Goal: Navigation & Orientation: Find specific page/section

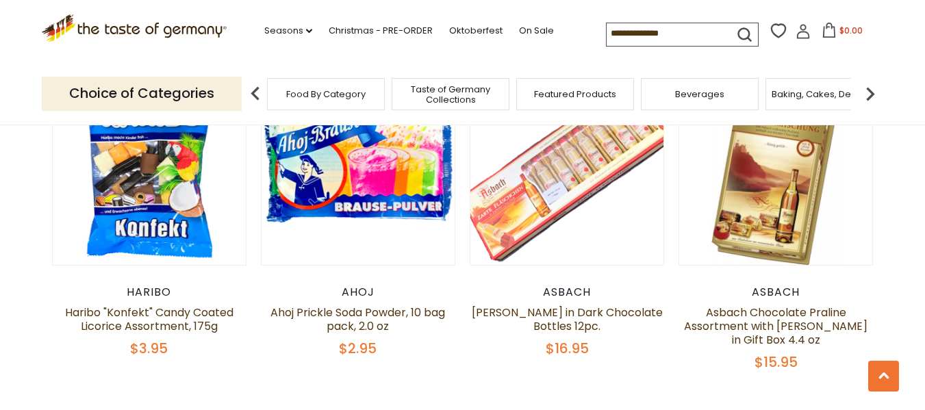
scroll to position [3151, 0]
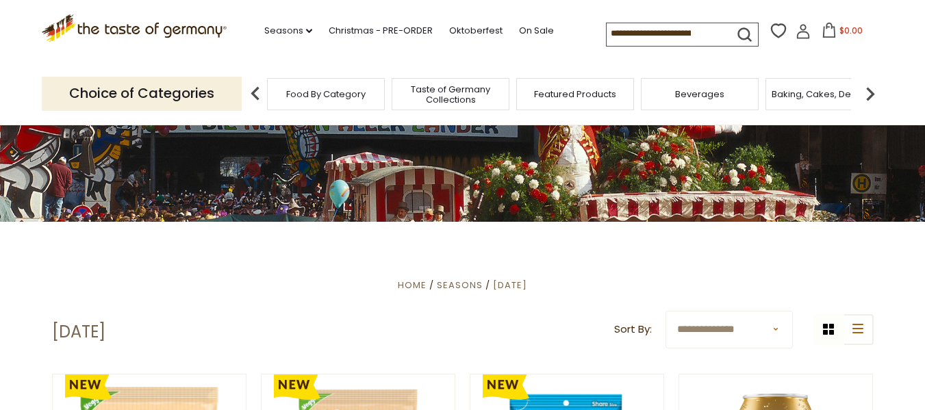
scroll to position [68, 0]
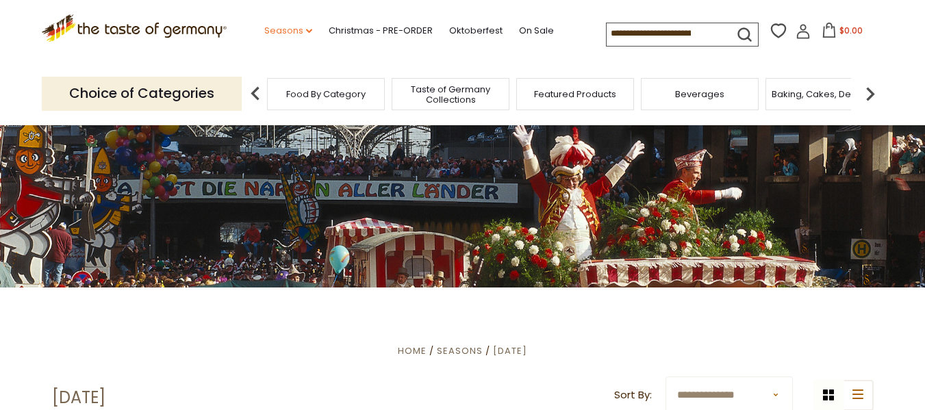
click at [287, 30] on link "Seasons dropdown_arrow" at bounding box center [288, 30] width 48 height 15
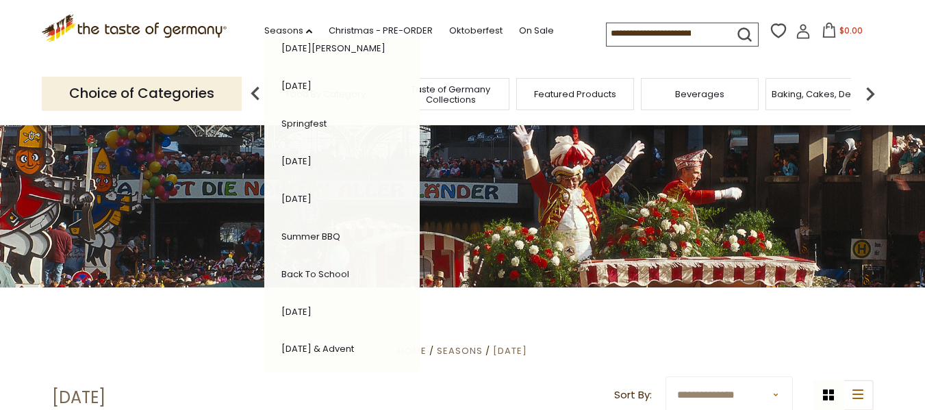
scroll to position [274, 0]
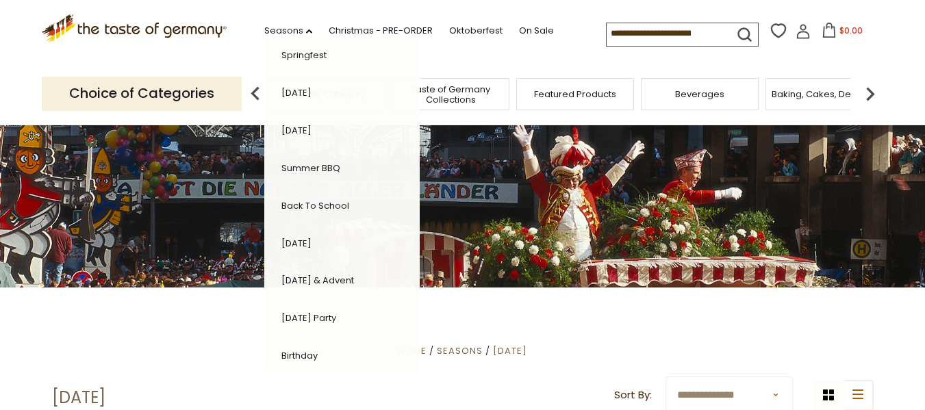
click at [304, 240] on link "[DATE]" at bounding box center [297, 243] width 30 height 13
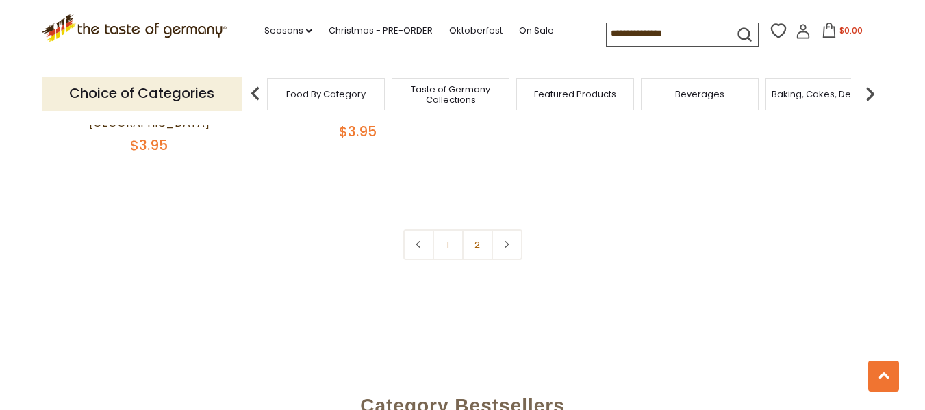
scroll to position [3356, 0]
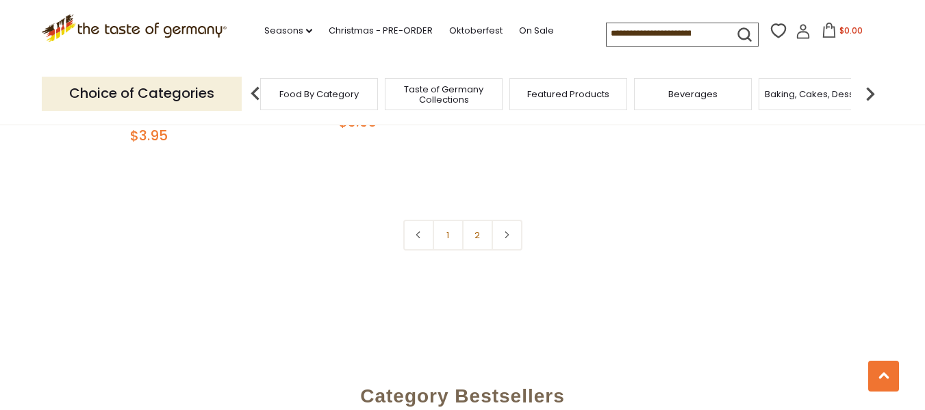
click at [555, 95] on span "Featured Products" at bounding box center [568, 94] width 82 height 10
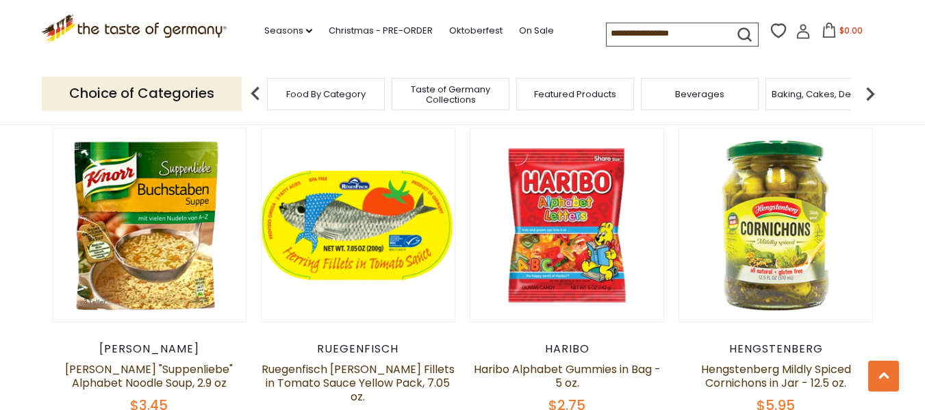
scroll to position [890, 0]
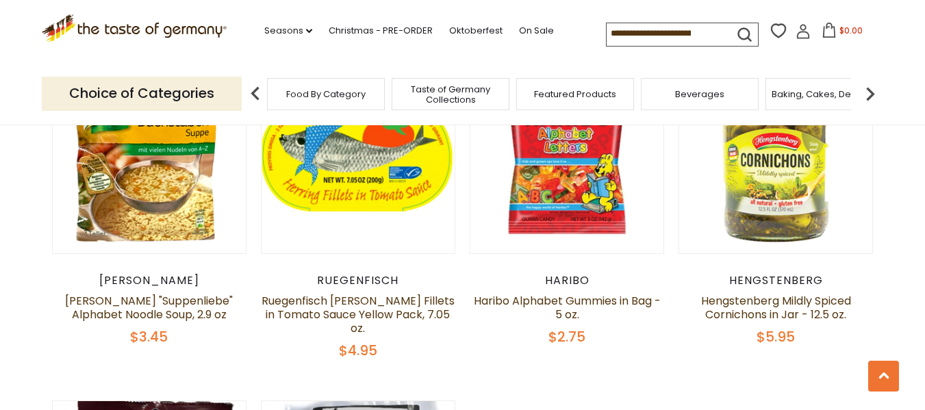
click at [871, 97] on img at bounding box center [870, 93] width 27 height 27
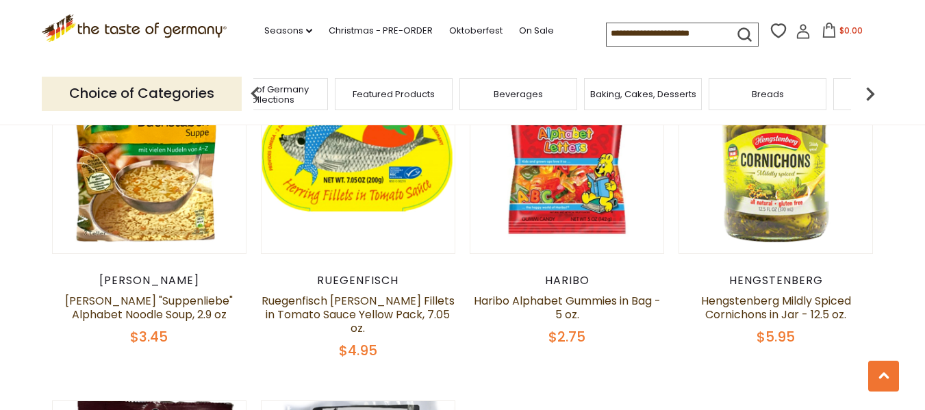
click at [867, 90] on img at bounding box center [870, 93] width 27 height 27
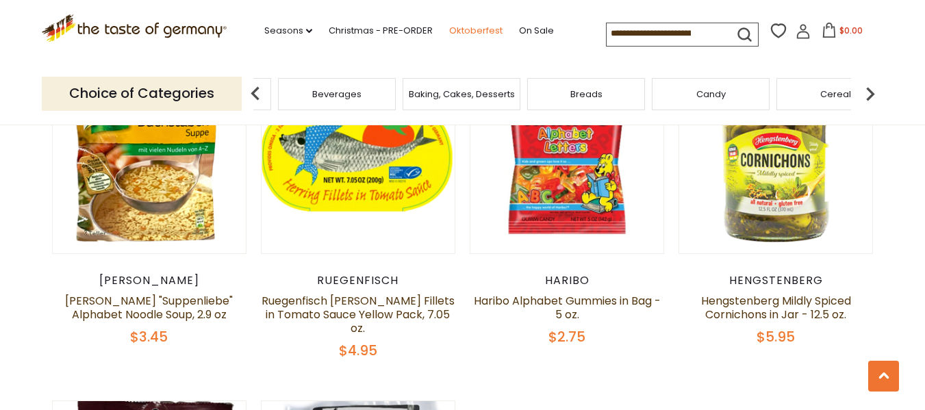
click at [481, 30] on link "Oktoberfest" at bounding box center [475, 30] width 53 height 15
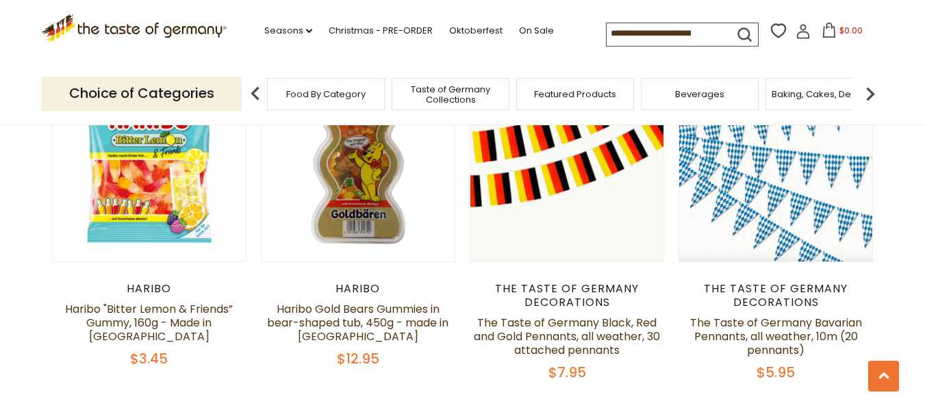
scroll to position [1370, 0]
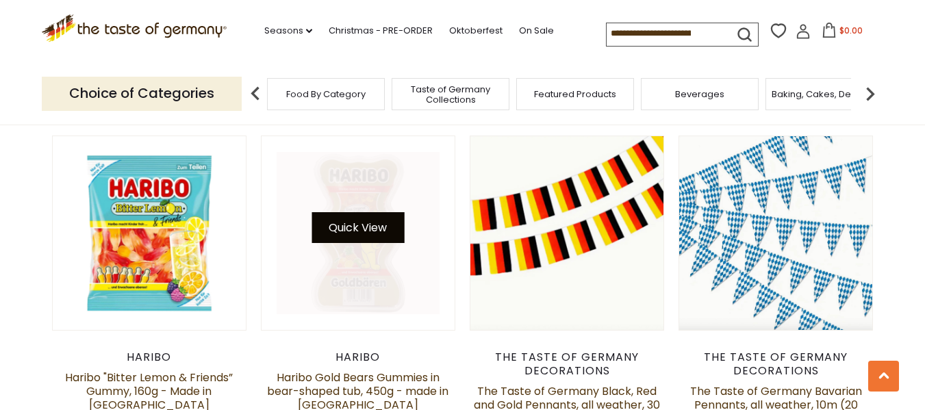
click at [369, 223] on button "Quick View" at bounding box center [358, 227] width 92 height 31
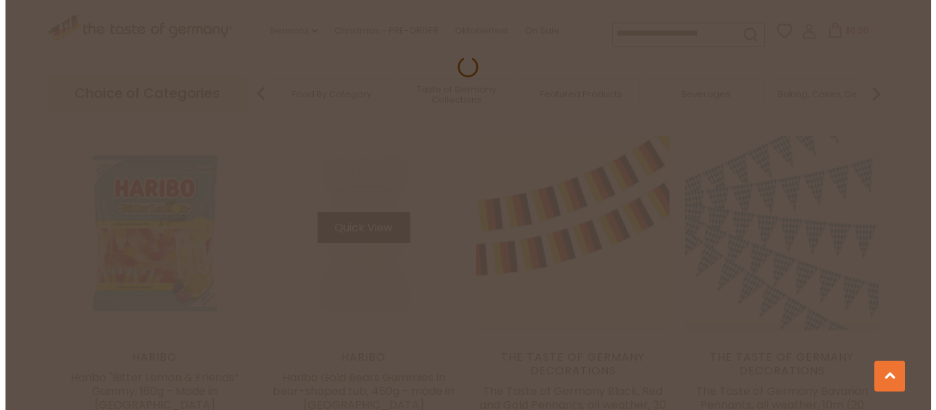
scroll to position [1373, 0]
